Goal: Find specific page/section: Find specific page/section

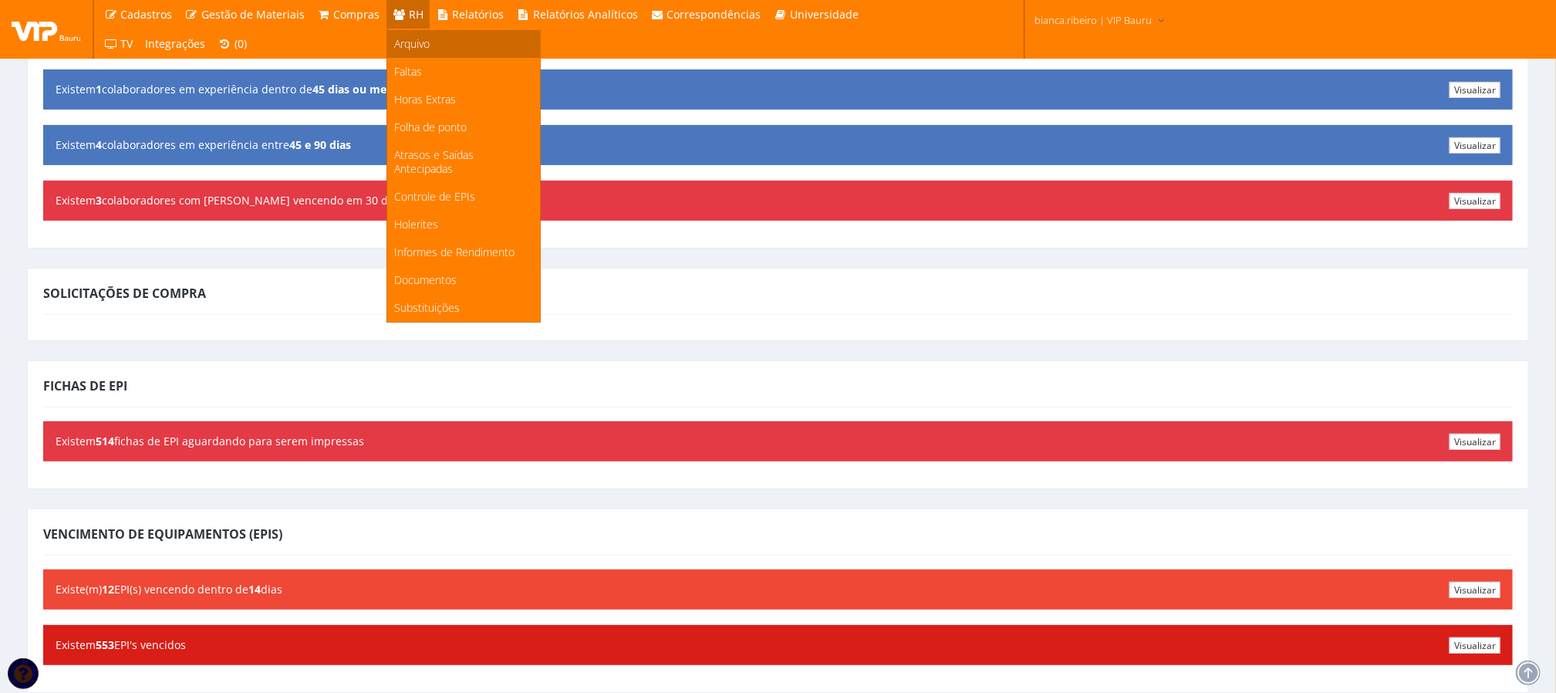
scroll to position [231, 0]
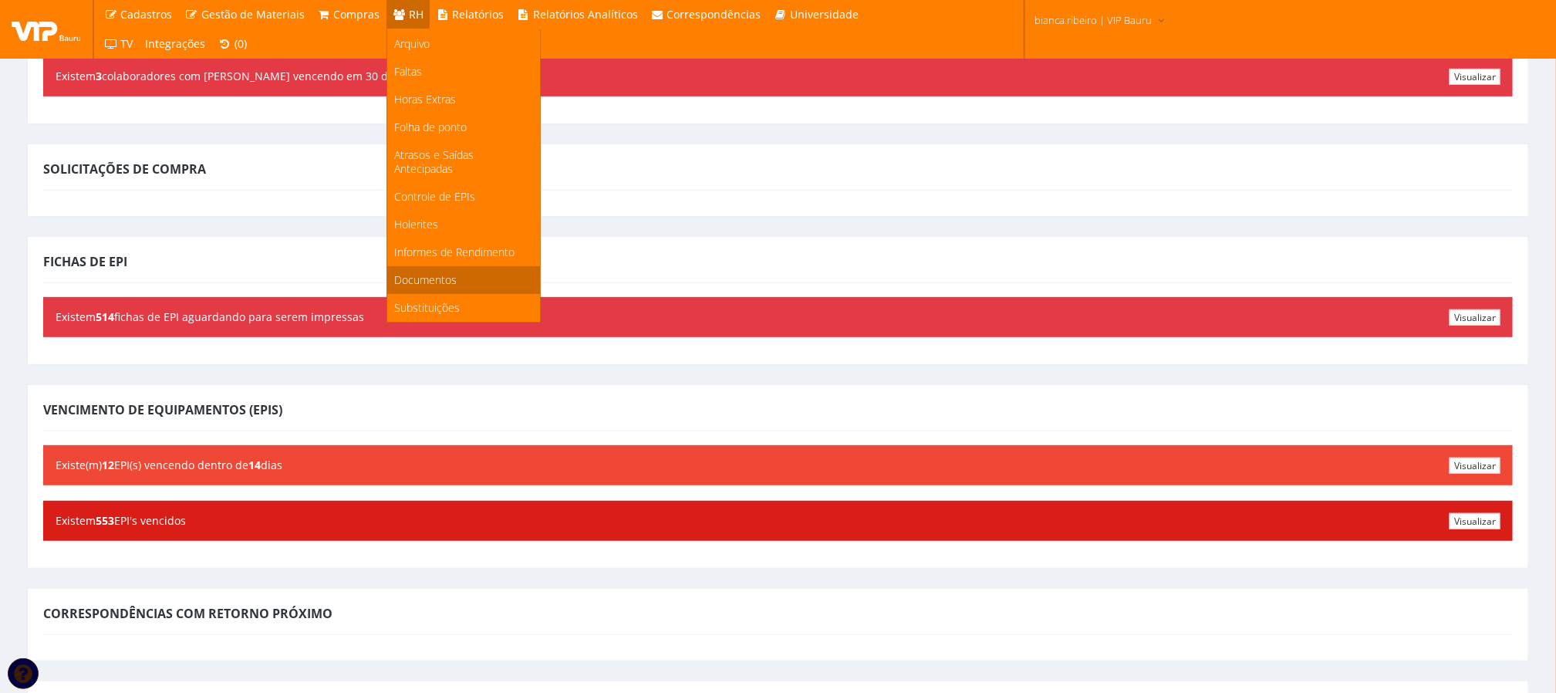
click at [440, 280] on span "Documentos" at bounding box center [426, 279] width 62 height 15
